Goal: Task Accomplishment & Management: Manage account settings

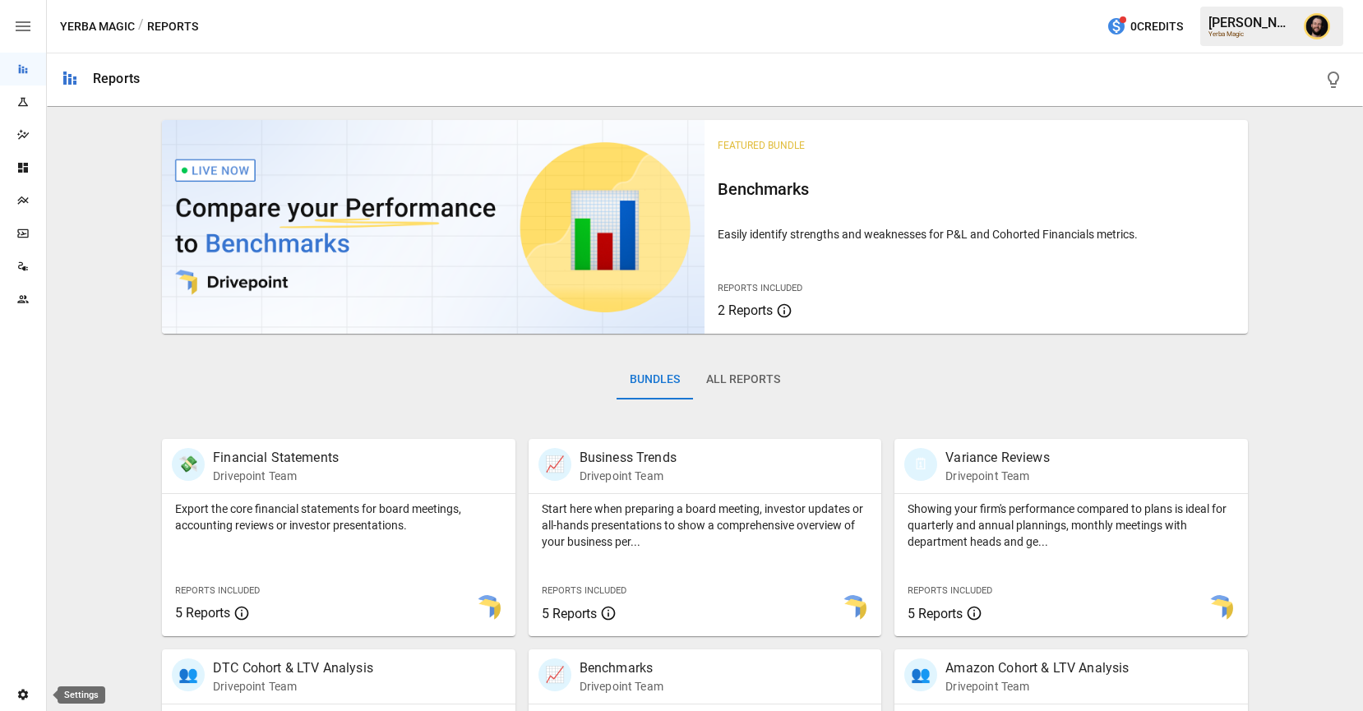
click at [14, 692] on div "Settings" at bounding box center [23, 694] width 46 height 13
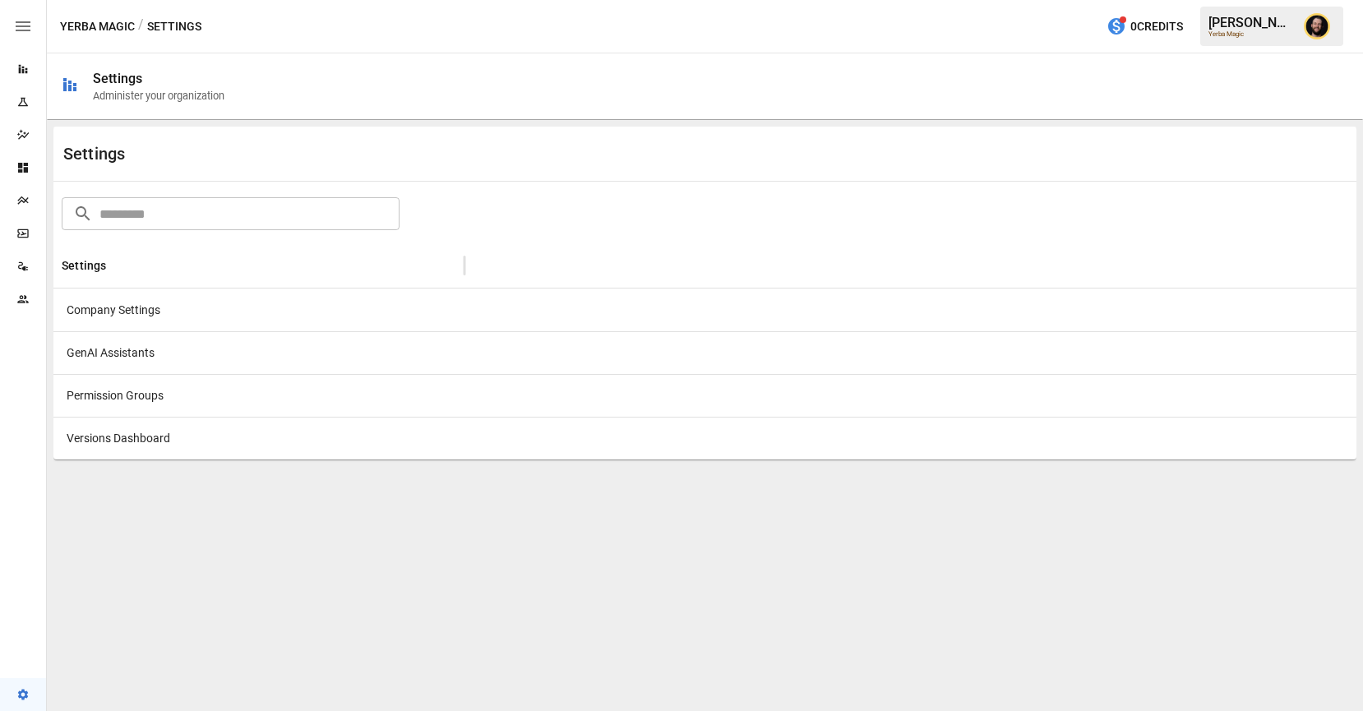
click at [179, 321] on div "Company Settings" at bounding box center [258, 310] width 411 height 43
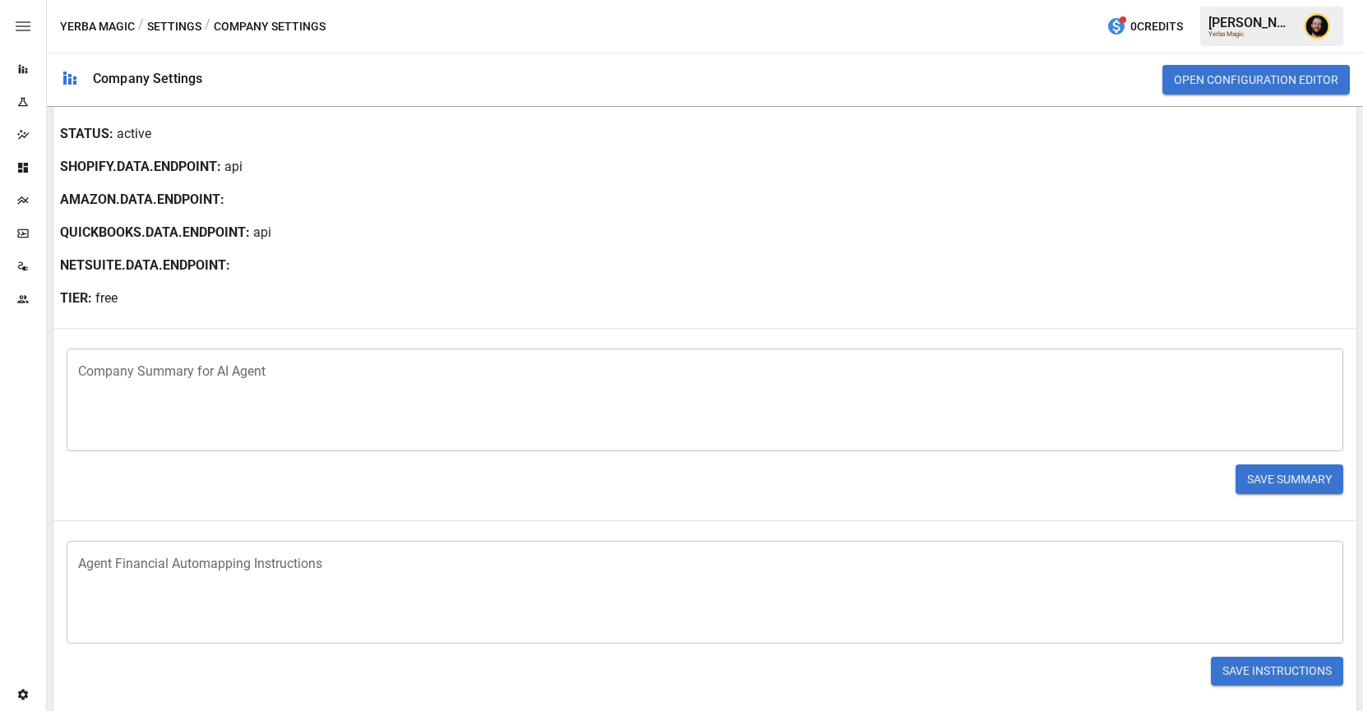
scroll to position [311, 0]
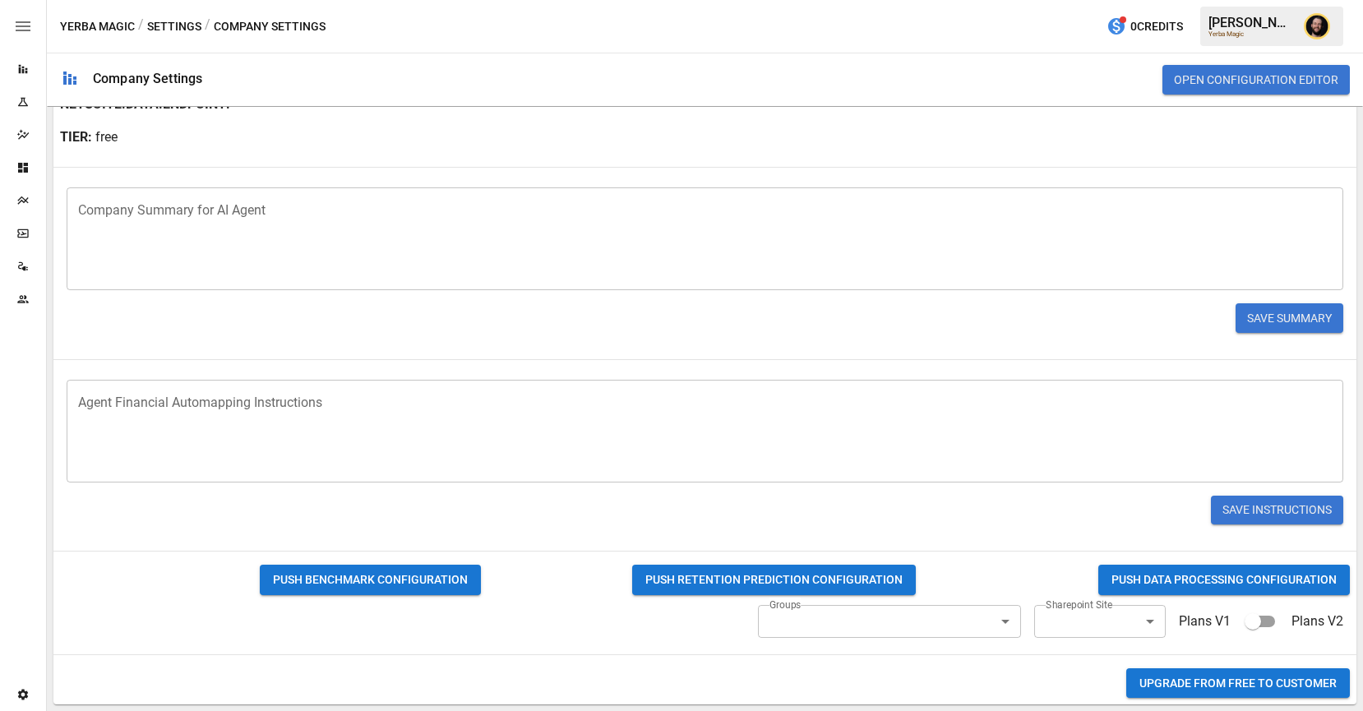
click at [938, 0] on body "Reports Experiments Dazzler Studio Dashboards Plans SmartModel ™ Data Sources T…" at bounding box center [681, 0] width 1363 height 0
click at [932, 578] on div at bounding box center [681, 355] width 1363 height 711
